Goal: Communication & Community: Answer question/provide support

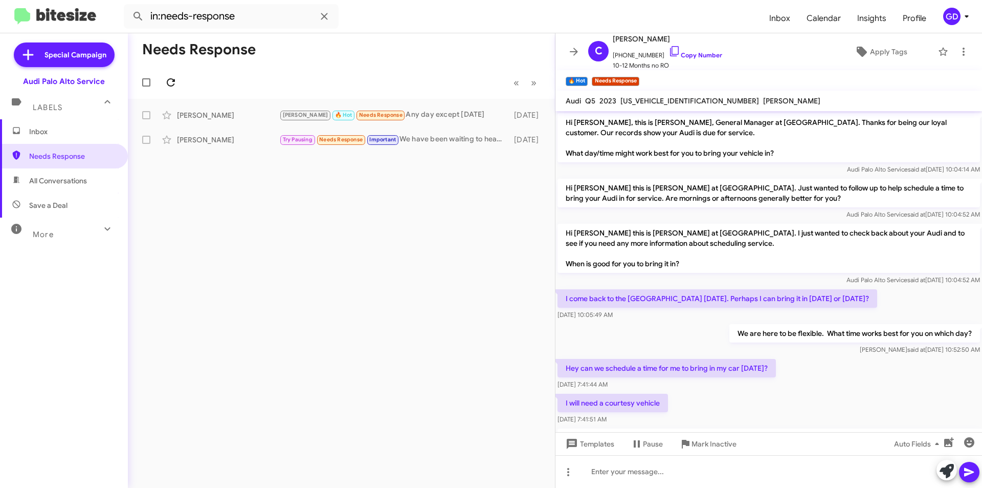
scroll to position [865, 0]
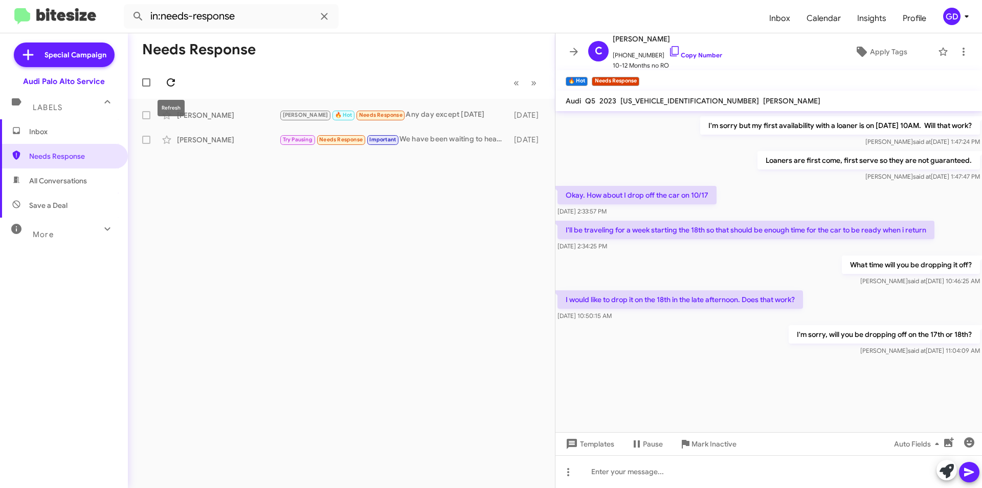
click at [177, 83] on span at bounding box center [171, 82] width 20 height 12
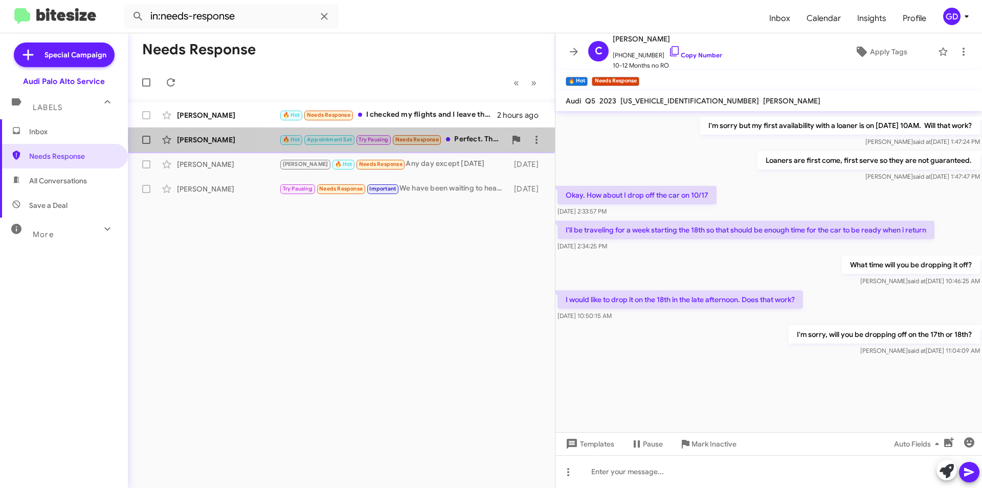
click at [476, 140] on div "🔥 Hot Appointment Set Try Pausing Needs Response Perfect. Thank you! I will als…" at bounding box center [392, 140] width 227 height 12
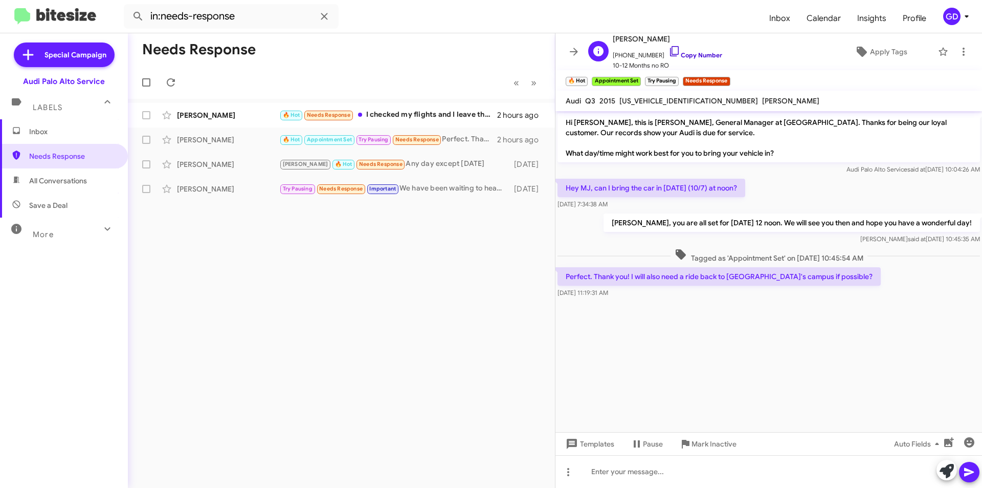
click at [685, 54] on link "Copy Number" at bounding box center [696, 55] width 54 height 8
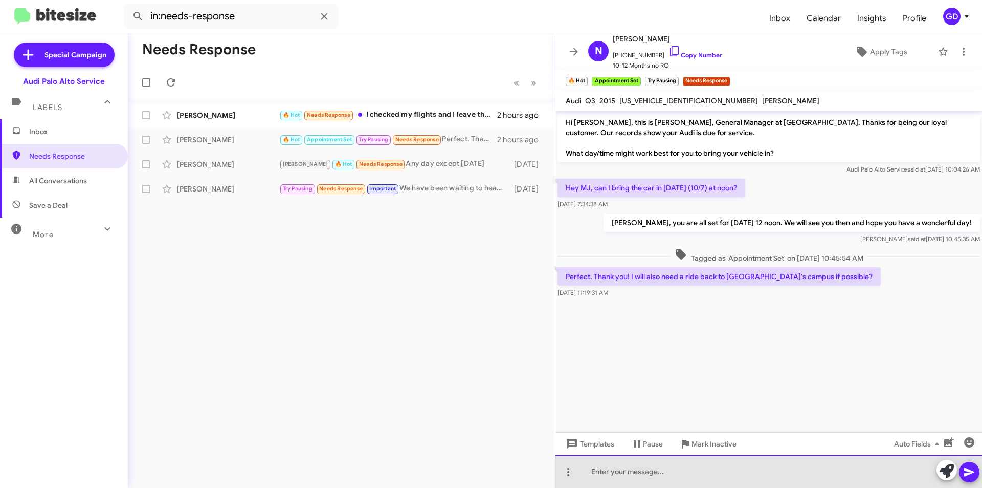
click at [603, 474] on div at bounding box center [769, 471] width 427 height 33
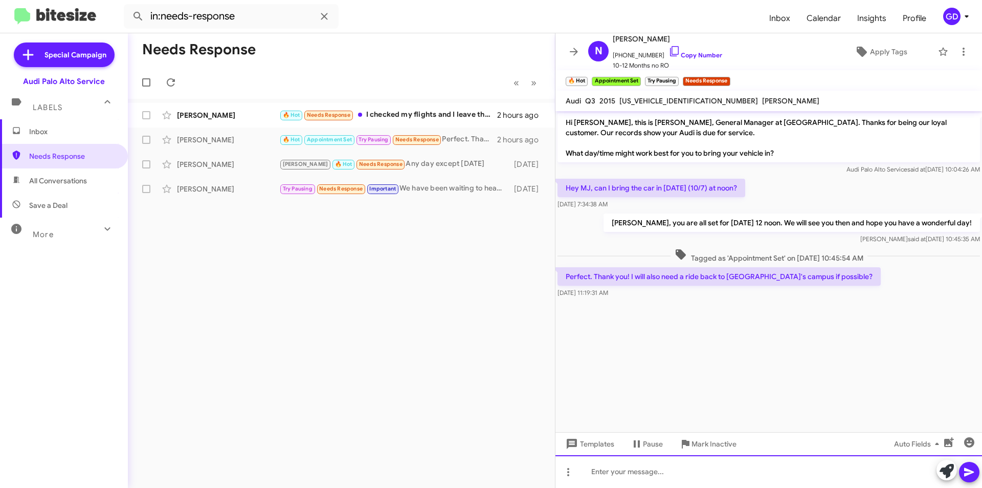
click at [600, 471] on div at bounding box center [769, 471] width 427 height 33
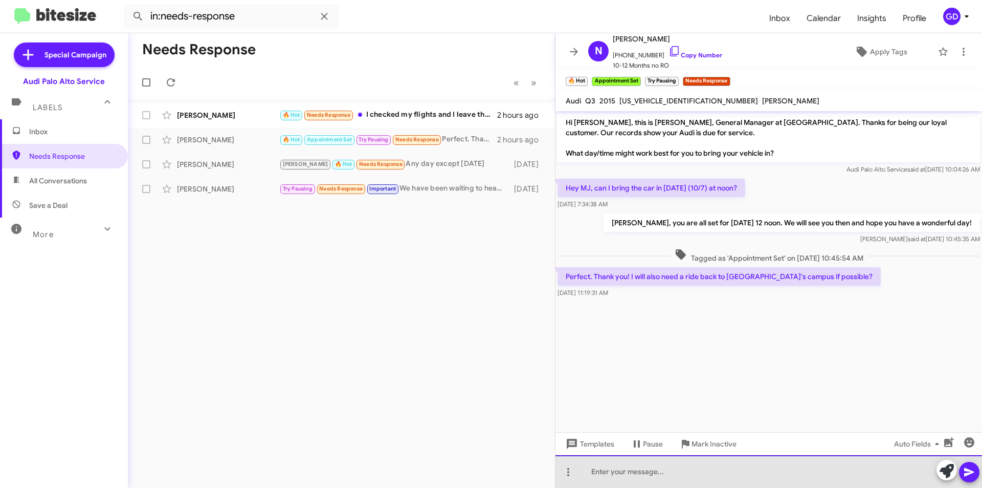
paste div
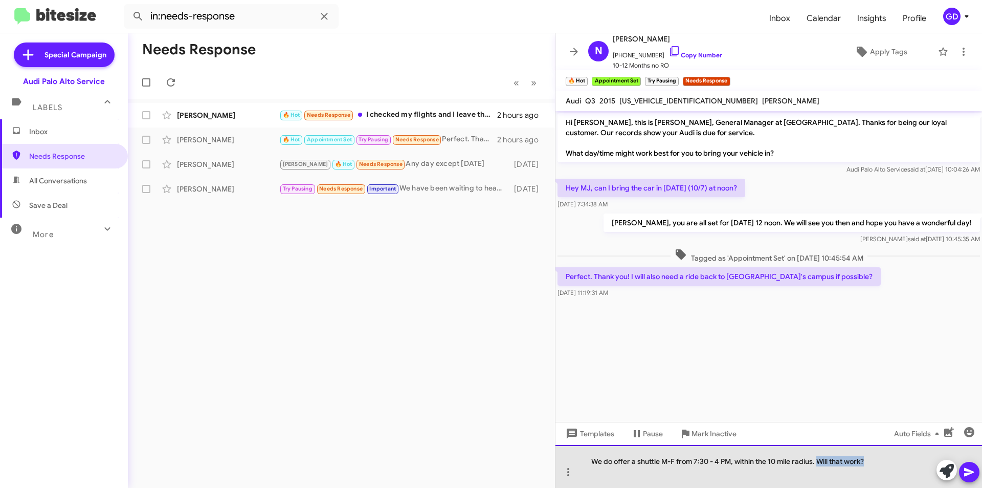
drag, startPoint x: 821, startPoint y: 460, endPoint x: 893, endPoint y: 463, distance: 72.2
click at [893, 463] on div "We do offer a shuttle M-F from 7:30 - 4 PM, within the 10 mile radius. Will tha…" at bounding box center [769, 466] width 427 height 43
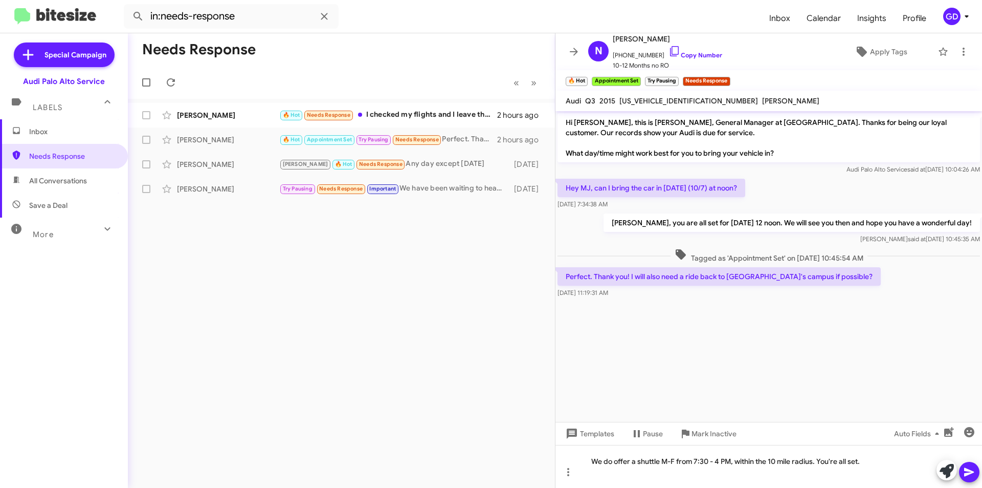
click at [969, 469] on icon at bounding box center [969, 472] width 10 height 9
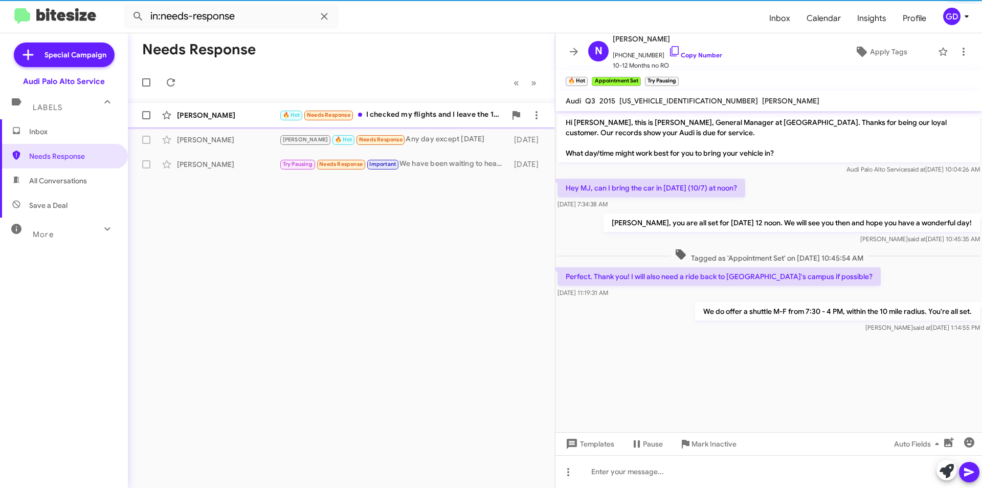
click at [194, 112] on div "[PERSON_NAME]" at bounding box center [228, 115] width 102 height 10
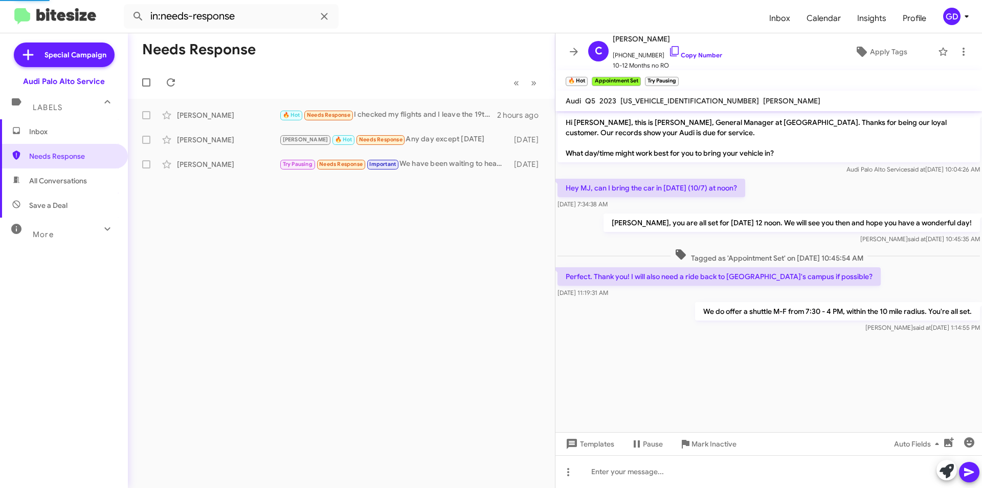
scroll to position [426, 0]
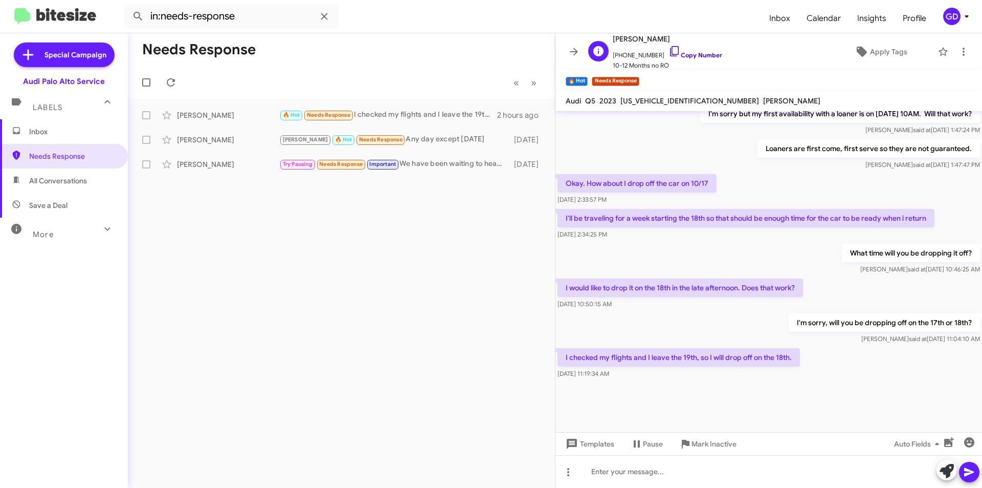
click at [689, 52] on link "Copy Number" at bounding box center [696, 55] width 54 height 8
click at [723, 379] on div "I checked my flights and I leave the 19th, so I will drop off on the 18th. [DAT…" at bounding box center [769, 363] width 427 height 35
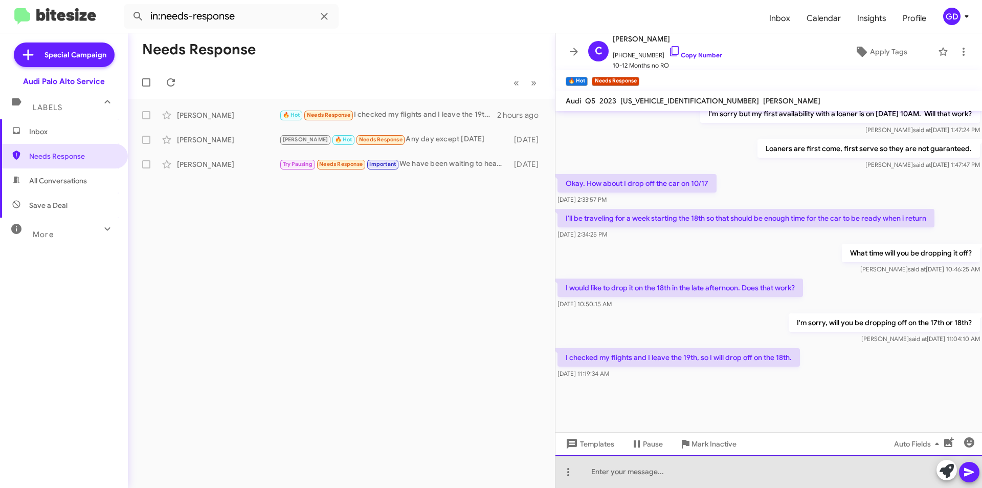
click at [610, 474] on div at bounding box center [769, 471] width 427 height 33
drag, startPoint x: 628, startPoint y: 475, endPoint x: 547, endPoint y: 425, distance: 94.9
click at [553, 469] on div "Needs Response « Previous » Next [PERSON_NAME] 🔥 Hot Needs Response I checked m…" at bounding box center [555, 260] width 854 height 454
click at [636, 468] on div "I'm sorry but don't do recalls on" at bounding box center [769, 471] width 427 height 33
click at [707, 471] on div "I'm sorry but we don't do recalls on" at bounding box center [769, 471] width 427 height 33
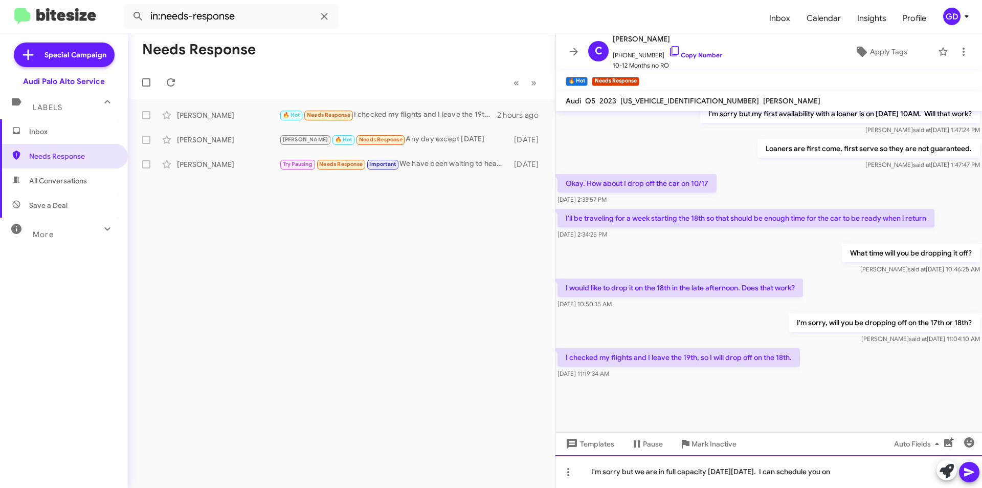
click at [856, 473] on div "I'm sorry but we are in full capacity [DATE][DATE]. I can schedule you on" at bounding box center [769, 471] width 427 height 33
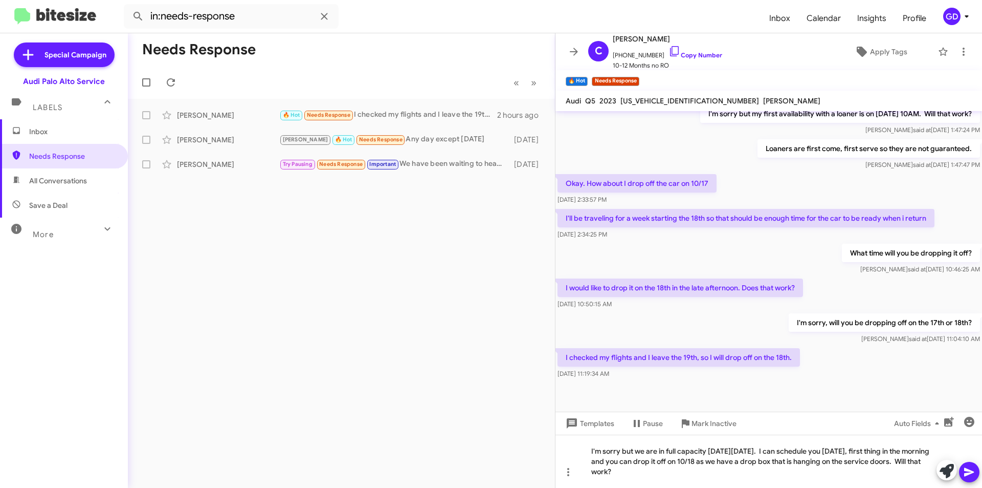
click at [972, 468] on icon at bounding box center [969, 472] width 12 height 12
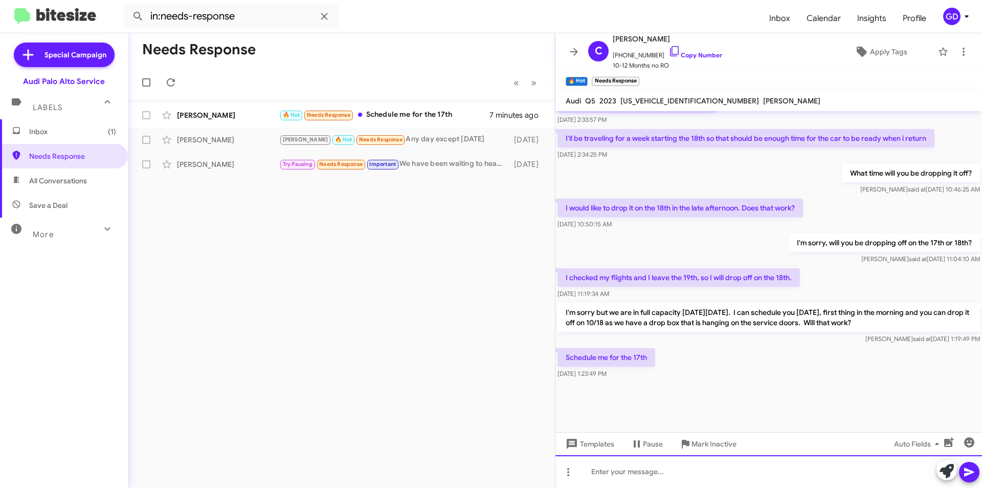
scroll to position [436, 0]
click at [692, 361] on div "Schedule me for the 17th [DATE] 1:23:49 PM" at bounding box center [769, 363] width 427 height 35
click at [422, 117] on div "🔥 Hot Needs Response Schedule me for the 17th" at bounding box center [392, 115] width 227 height 12
click at [685, 55] on link "Copy Number" at bounding box center [696, 55] width 54 height 8
click at [692, 51] on span "[PHONE_NUMBER] Copy Number" at bounding box center [667, 52] width 109 height 15
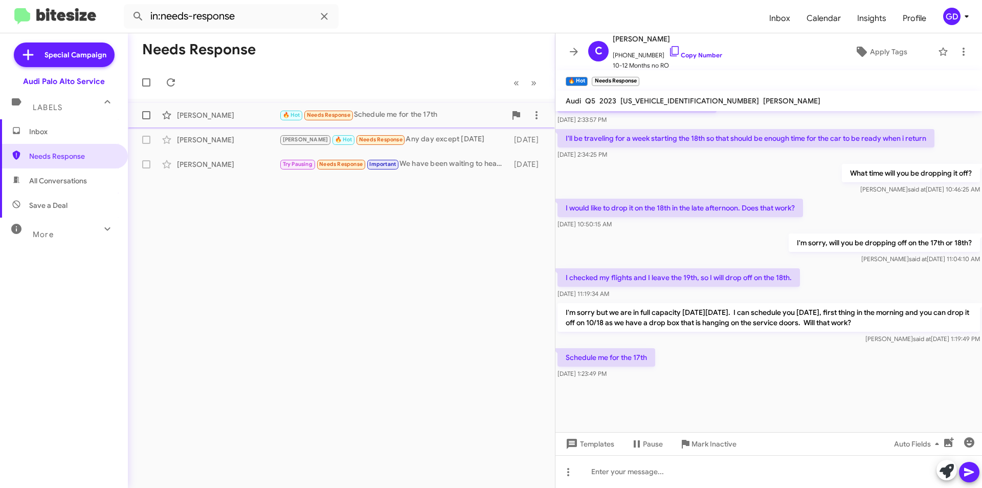
click at [204, 117] on div "[PERSON_NAME]" at bounding box center [228, 115] width 102 height 10
click at [691, 53] on link "Copy Number" at bounding box center [696, 55] width 54 height 8
click at [611, 477] on div at bounding box center [769, 471] width 427 height 33
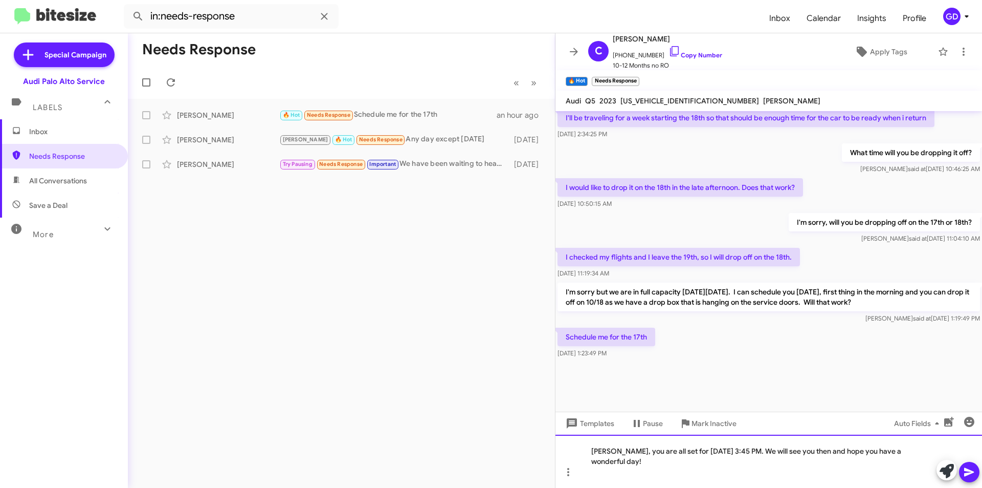
scroll to position [447, 0]
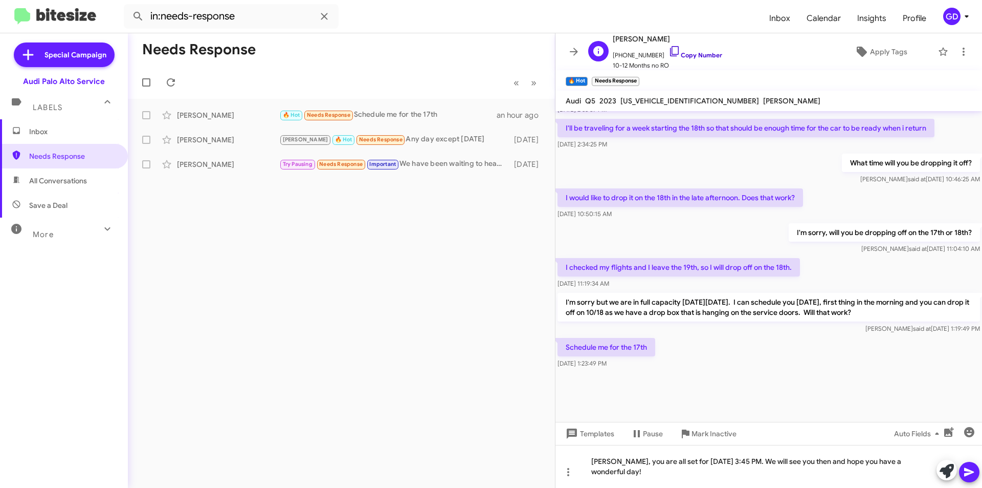
click at [694, 55] on link "Copy Number" at bounding box center [696, 55] width 54 height 8
click at [881, 50] on span "Apply Tags" at bounding box center [888, 51] width 37 height 18
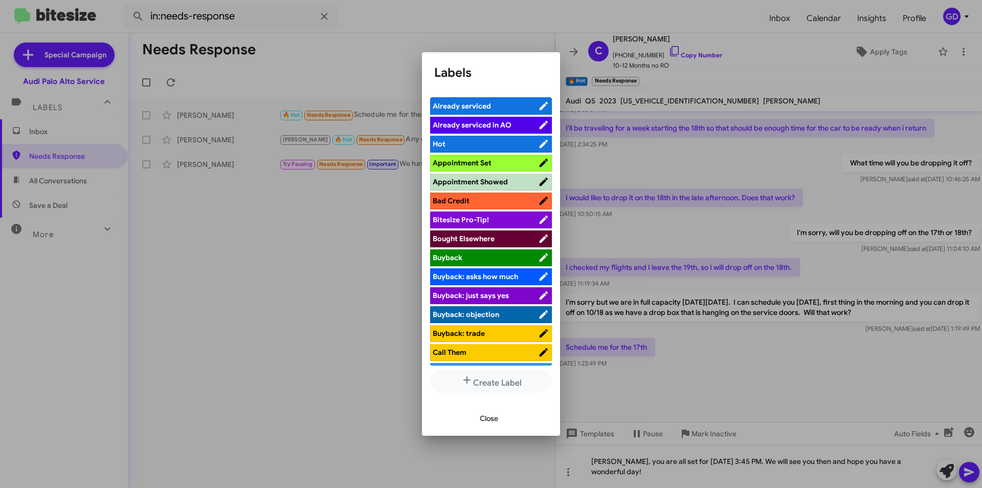
click at [471, 163] on span "Appointment Set" at bounding box center [462, 162] width 59 height 9
drag, startPoint x: 490, startPoint y: 419, endPoint x: 504, endPoint y: 418, distance: 13.9
click at [491, 419] on span "Close" at bounding box center [489, 418] width 18 height 18
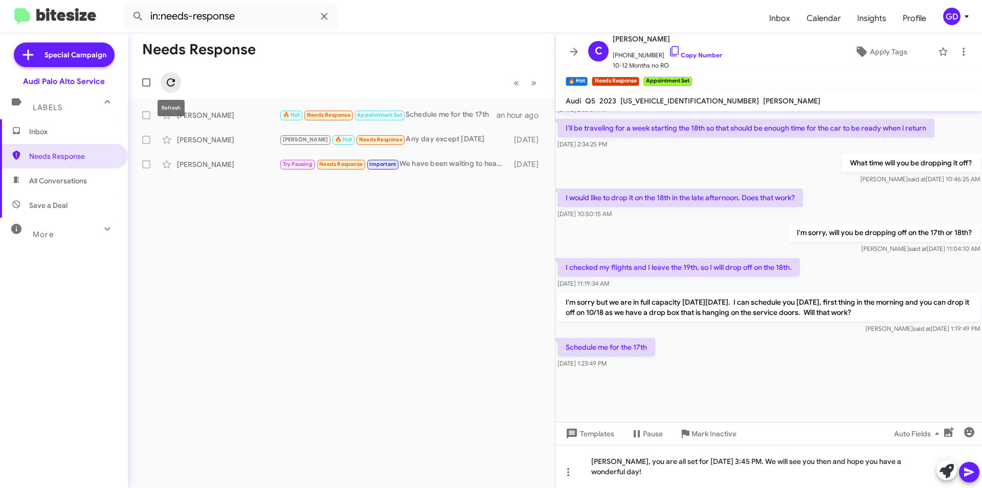
click at [174, 81] on icon at bounding box center [171, 82] width 8 height 8
click at [972, 474] on icon at bounding box center [969, 472] width 12 height 12
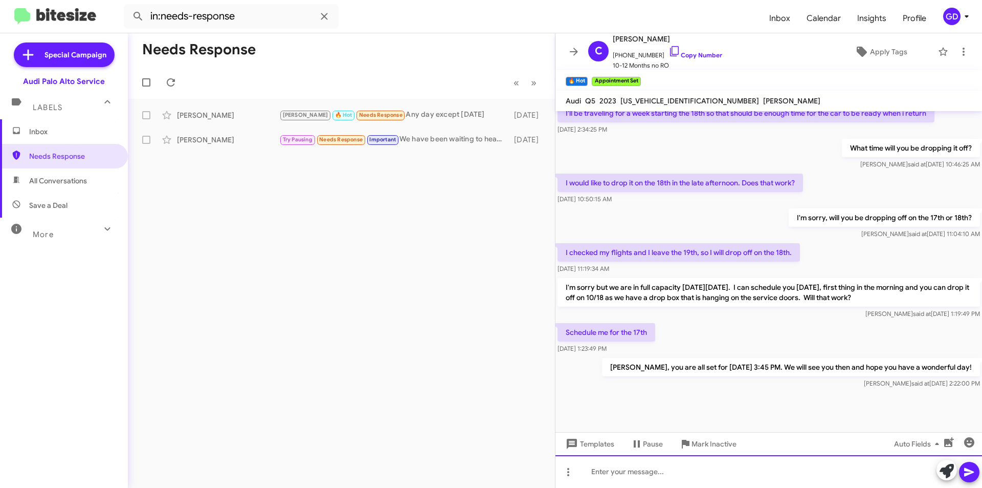
scroll to position [1099, 0]
